Goal: Subscribe to service/newsletter

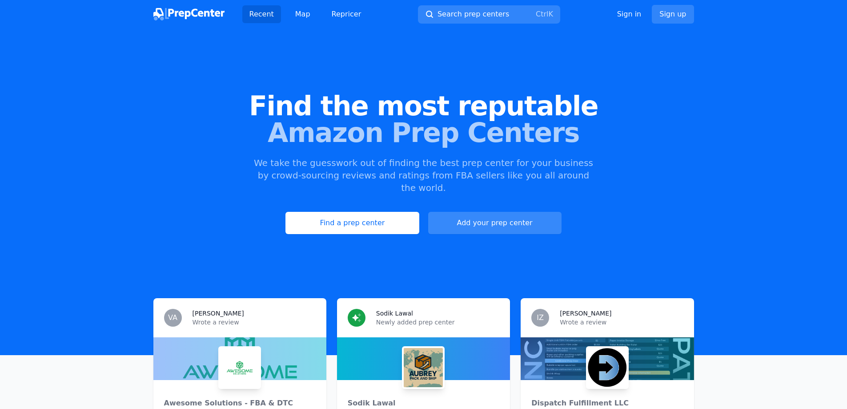
click at [481, 212] on link "Add your prep center" at bounding box center [494, 223] width 133 height 22
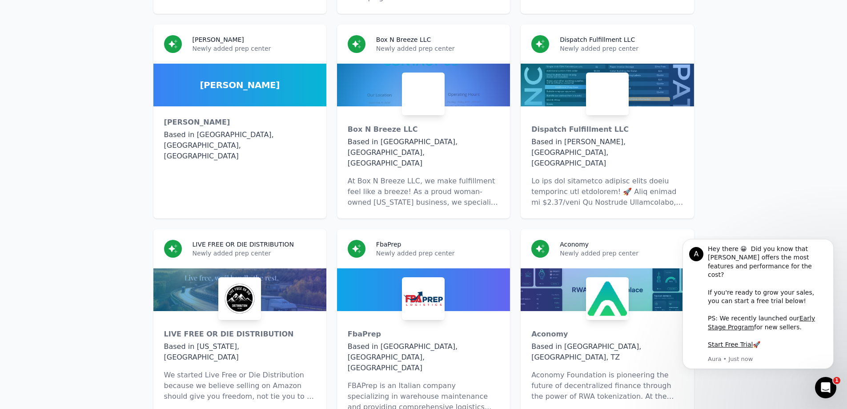
scroll to position [6146, 0]
